Goal: Navigation & Orientation: Find specific page/section

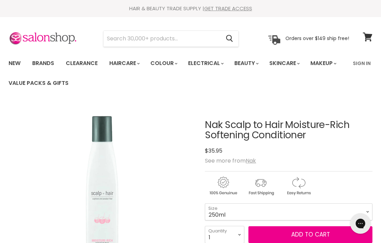
scroll to position [8, 0]
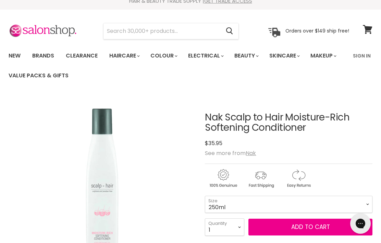
click at [48, 55] on link "Brands" at bounding box center [43, 56] width 32 height 14
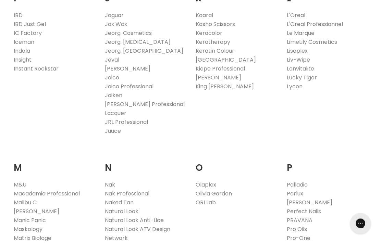
scroll to position [647, 0]
click at [113, 181] on link "Nak" at bounding box center [110, 185] width 10 height 8
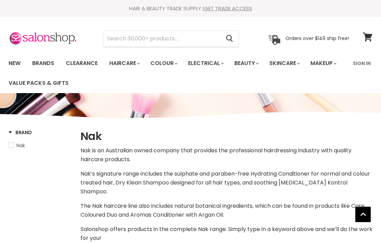
select select "manual"
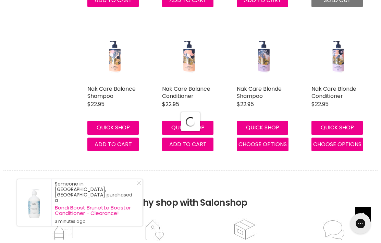
select select "manual"
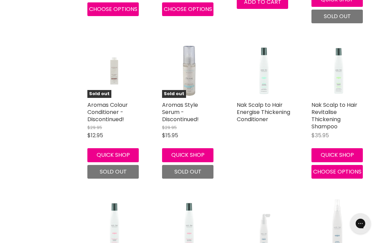
scroll to position [2266, 0]
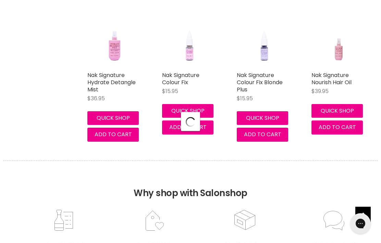
select select "manual"
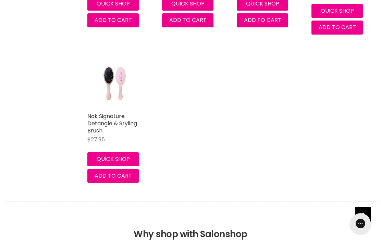
scroll to position [4866, 0]
